Goal: Navigation & Orientation: Find specific page/section

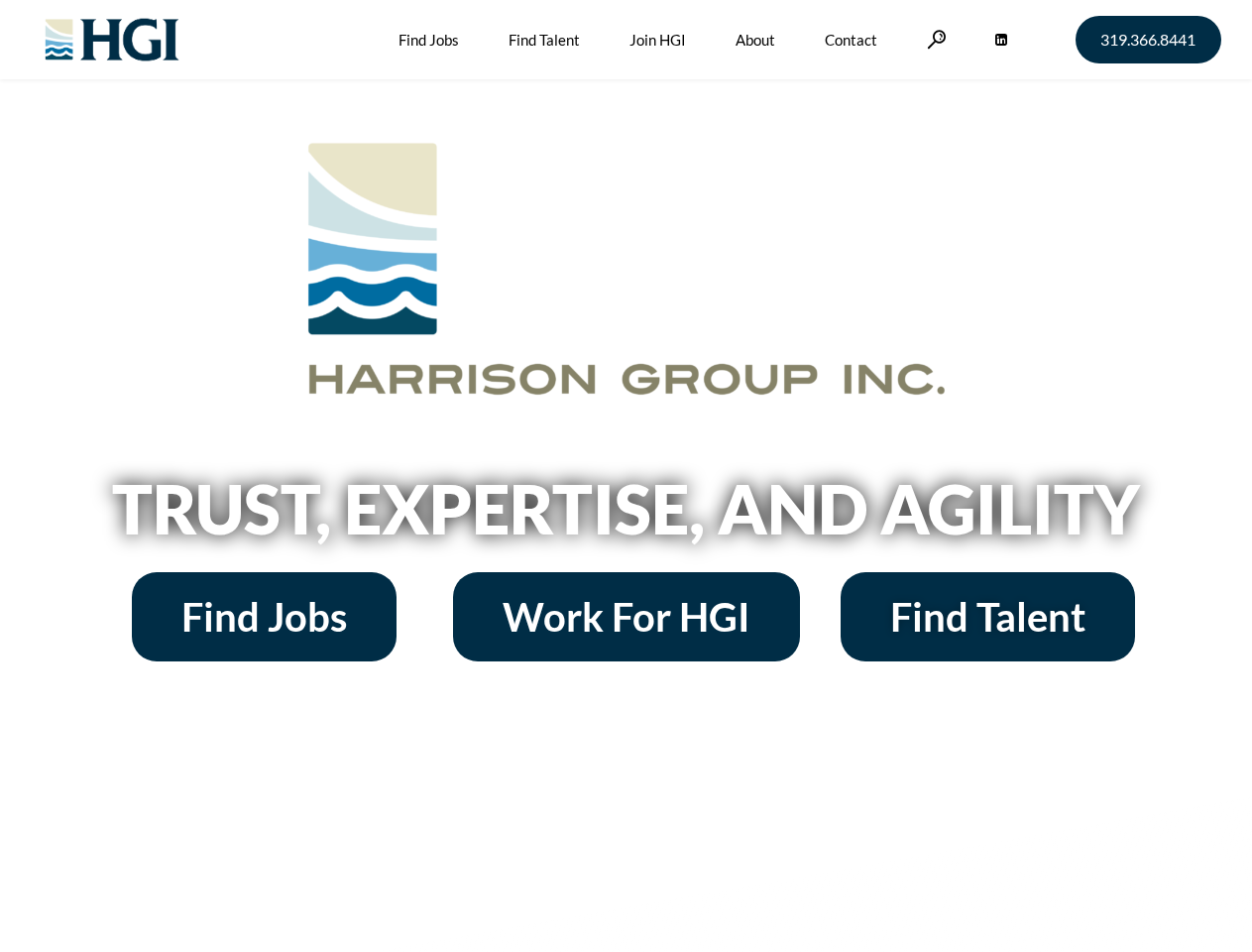
click at [626, 476] on h2 "Trust, Expertise, and Agility" at bounding box center [626, 509] width 1130 height 68
click at [934, 39] on link at bounding box center [937, 39] width 20 height 19
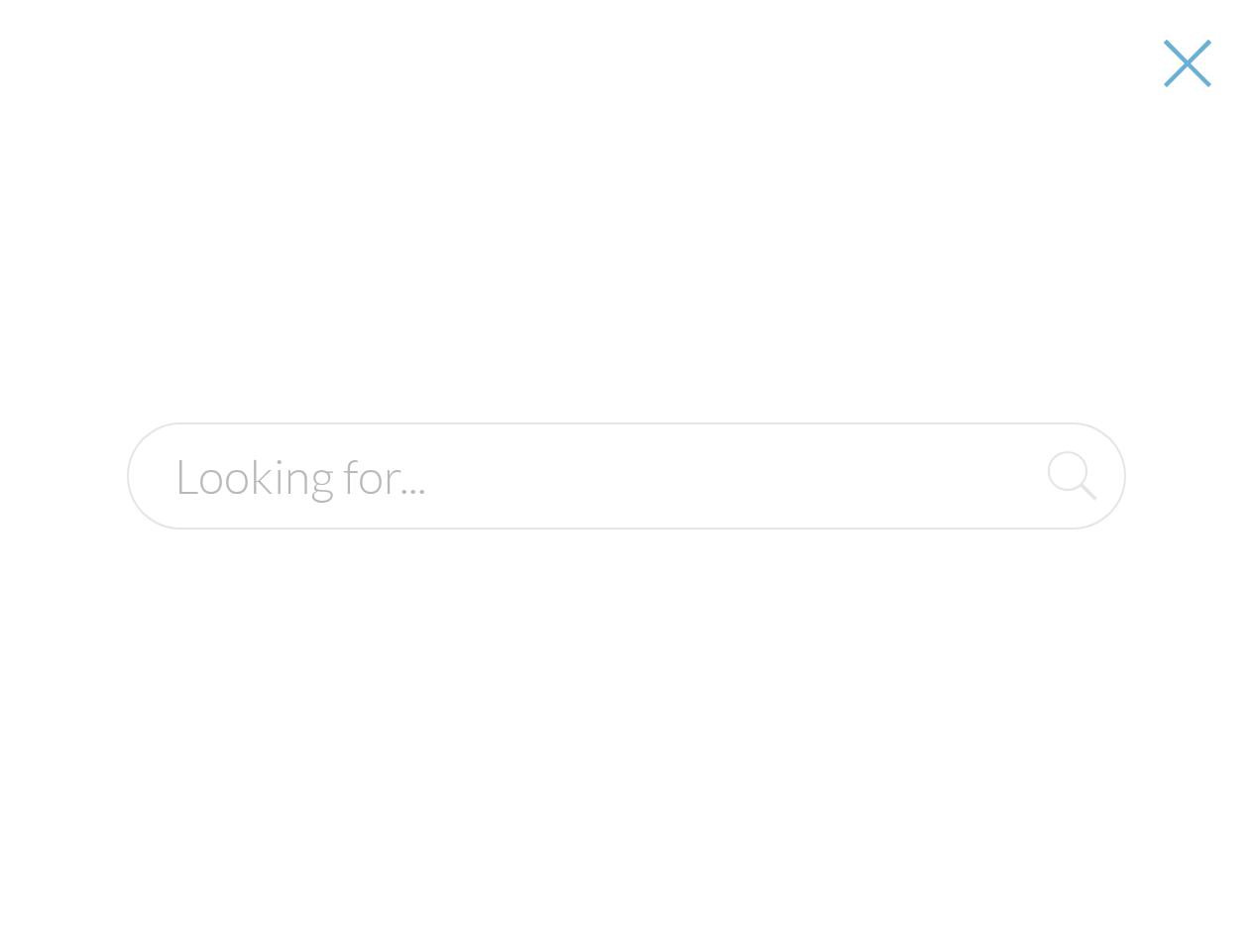
click at [626, 516] on h2 "Trust, Expertise, and Agility" at bounding box center [626, 509] width 1130 height 68
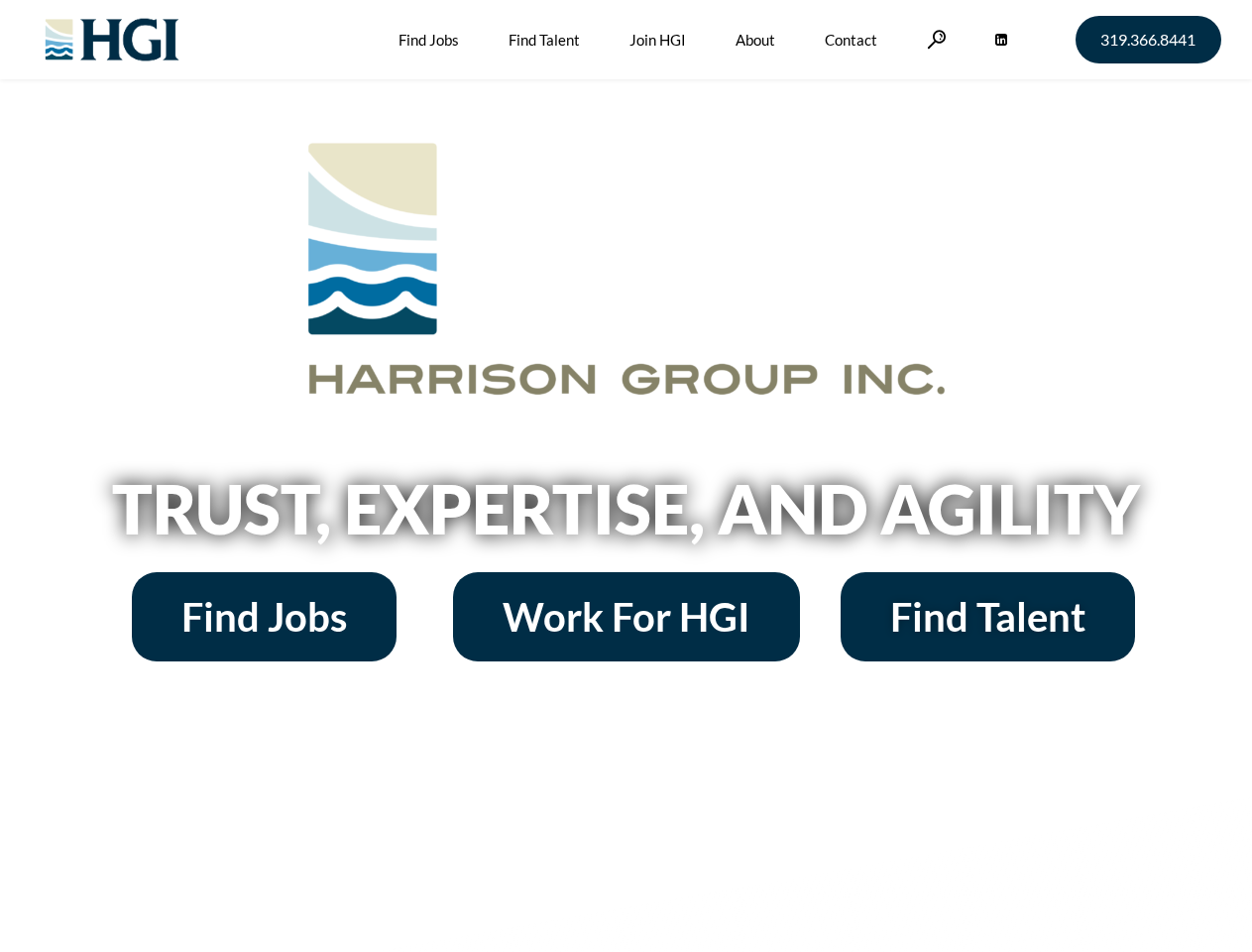
click at [626, 476] on h2 "Trust, Expertise, and Agility" at bounding box center [626, 509] width 1130 height 68
click at [934, 39] on link at bounding box center [937, 39] width 20 height 19
